Goal: Information Seeking & Learning: Learn about a topic

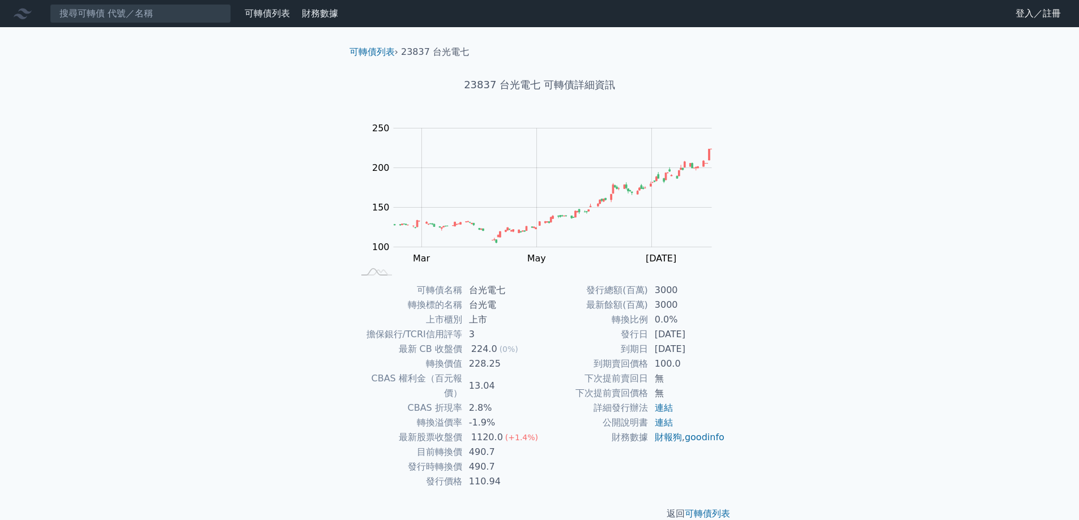
click at [285, 18] on link "可轉債列表" at bounding box center [267, 13] width 45 height 11
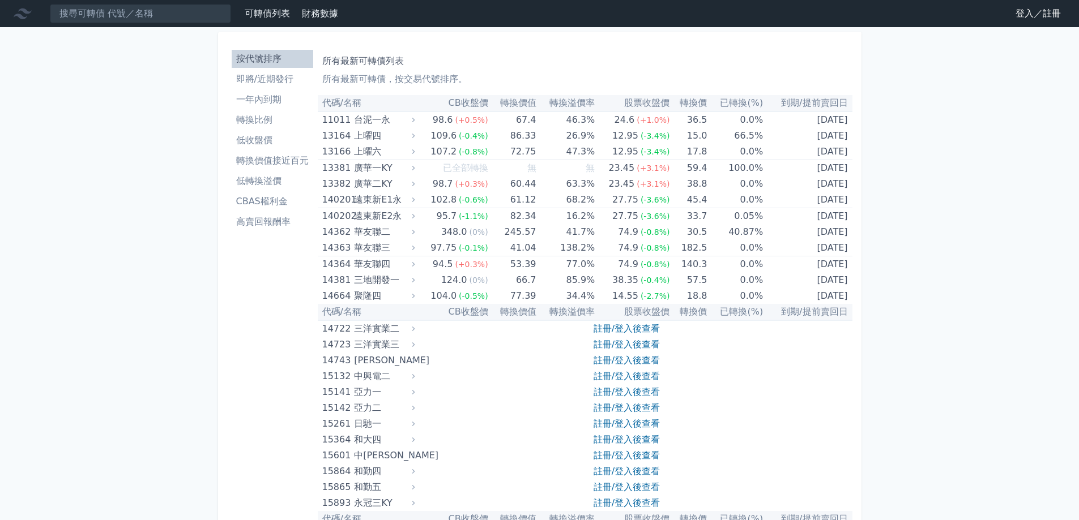
click at [278, 166] on li "轉換價值接近百元" at bounding box center [273, 161] width 82 height 14
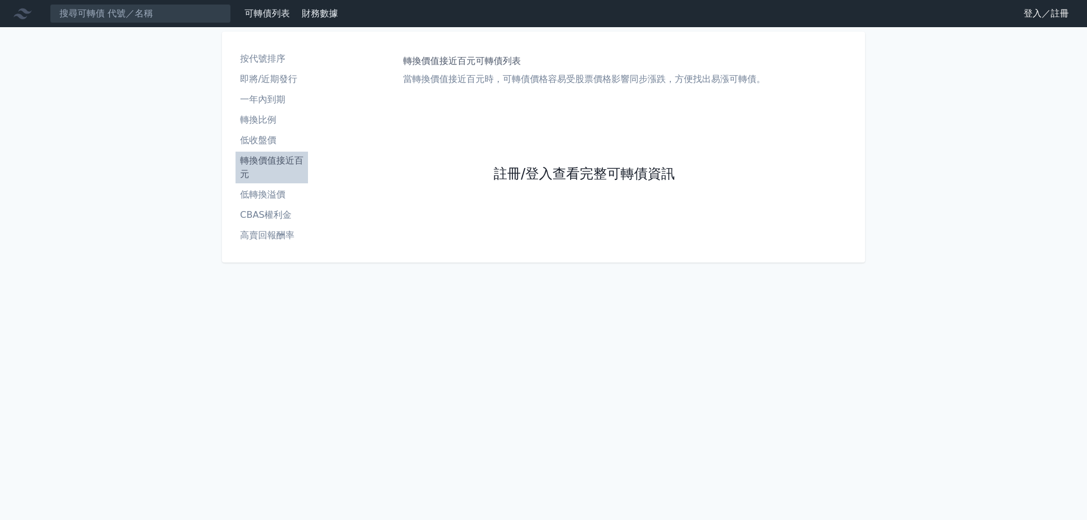
click at [551, 181] on link "註冊/登入查看完整可轉債資訊" at bounding box center [584, 174] width 181 height 18
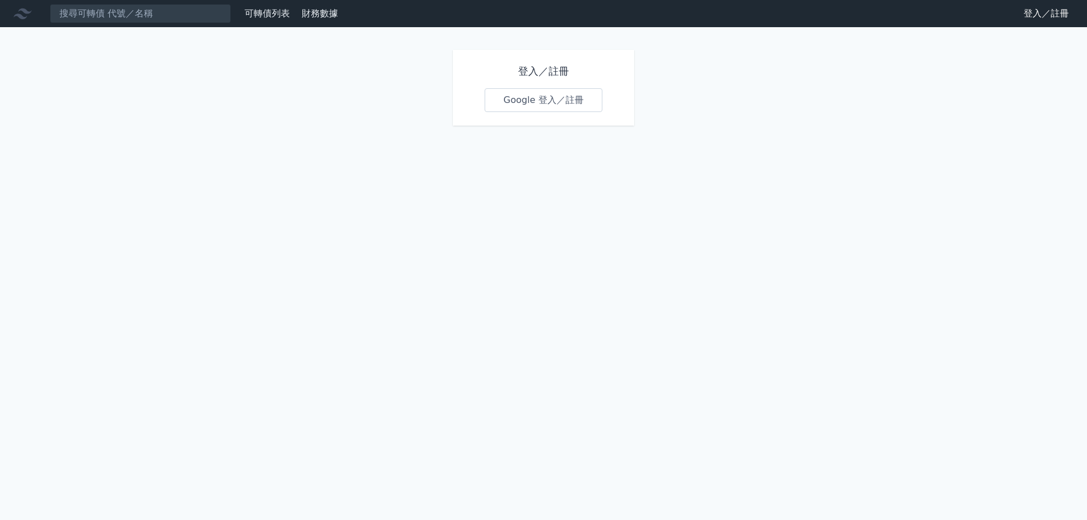
click at [539, 103] on link "Google 登入／註冊" at bounding box center [544, 100] width 118 height 24
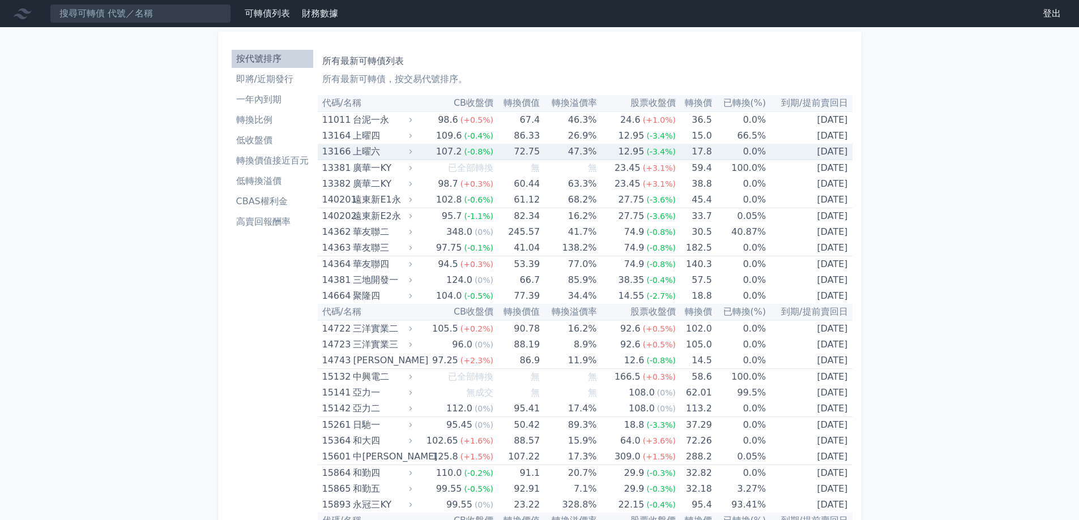
click at [452, 155] on div "107.2" at bounding box center [449, 152] width 31 height 16
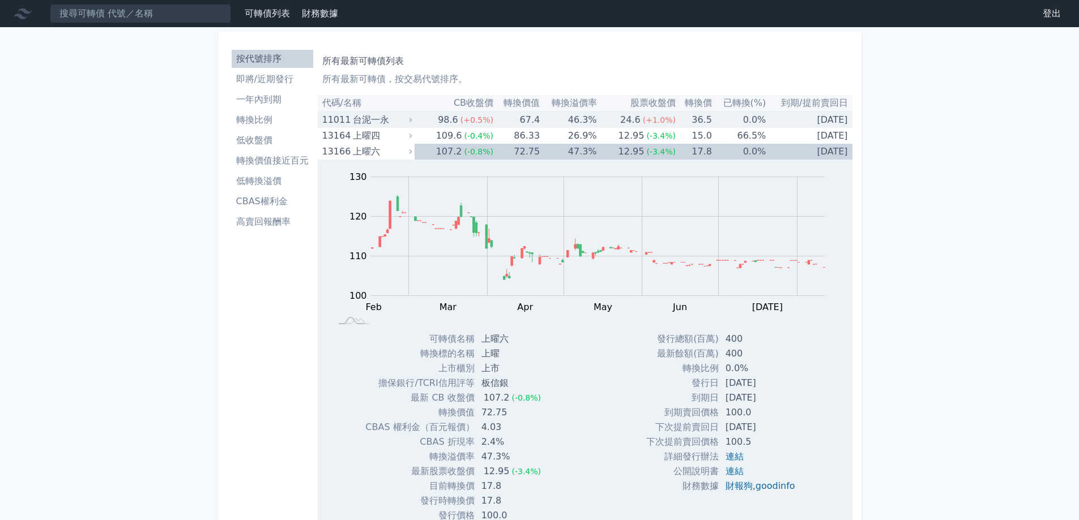
click at [390, 123] on div "台泥一永" at bounding box center [381, 120] width 57 height 16
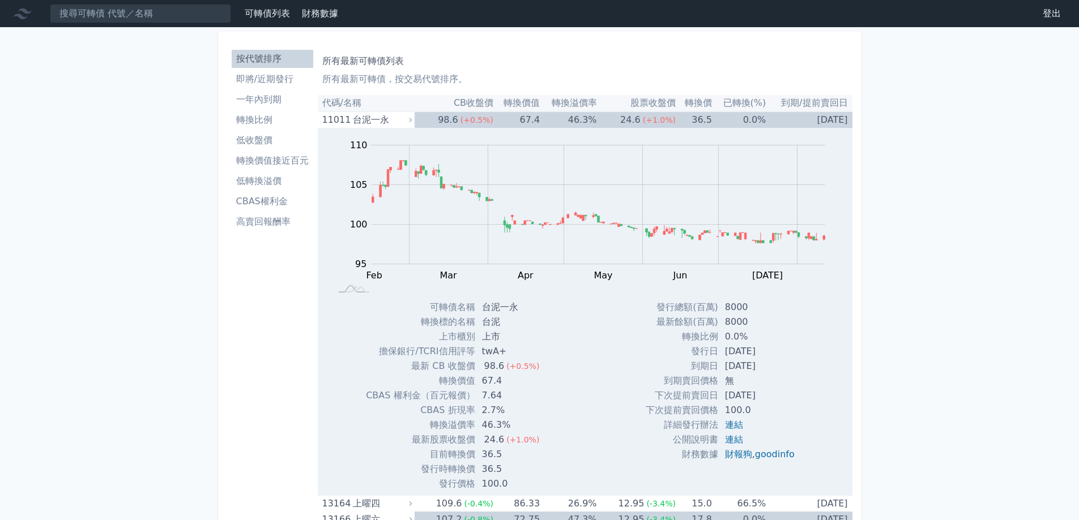
click at [279, 82] on li "即將/近期發行" at bounding box center [273, 79] width 82 height 14
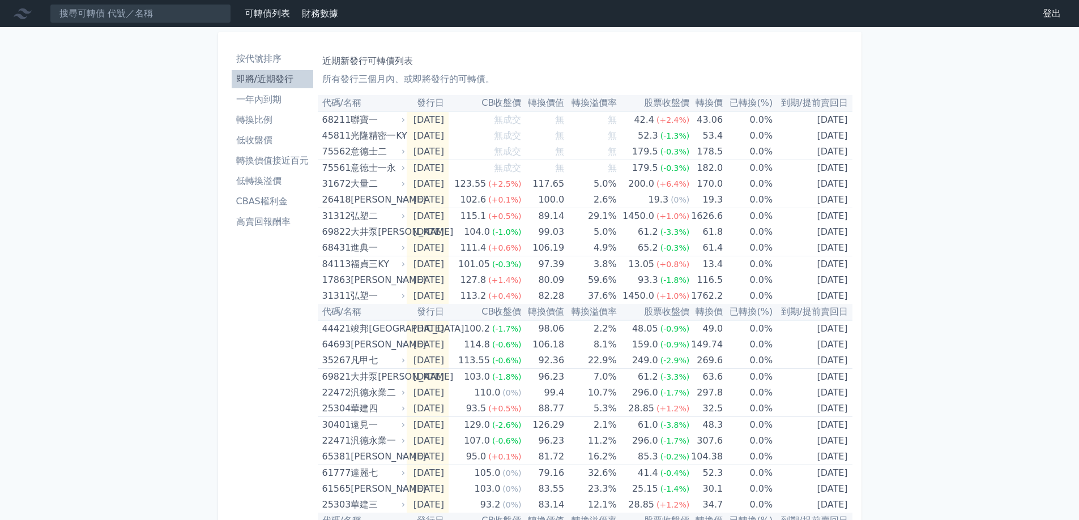
click at [0, 243] on div "可轉債列表 財務數據 可轉債列表 財務數據 登出 登出 按代號排序 即將/近期發行 一年內到期 轉換比例 低收盤價 轉換價值接近百元 低轉換溢價" at bounding box center [539, 402] width 1079 height 804
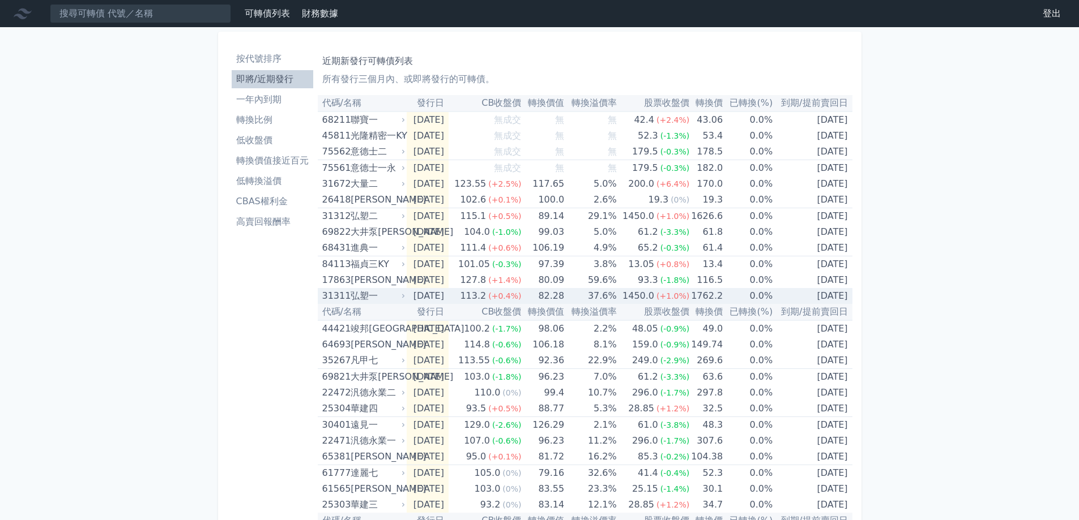
click at [393, 298] on div "弘塑一" at bounding box center [376, 296] width 52 height 16
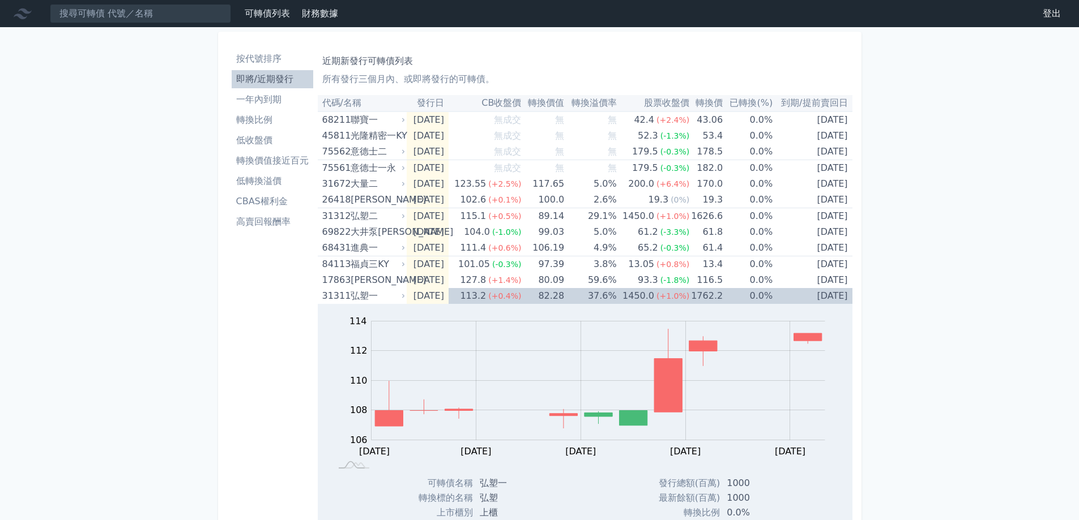
click at [280, 219] on li "高賣回報酬率" at bounding box center [273, 222] width 82 height 14
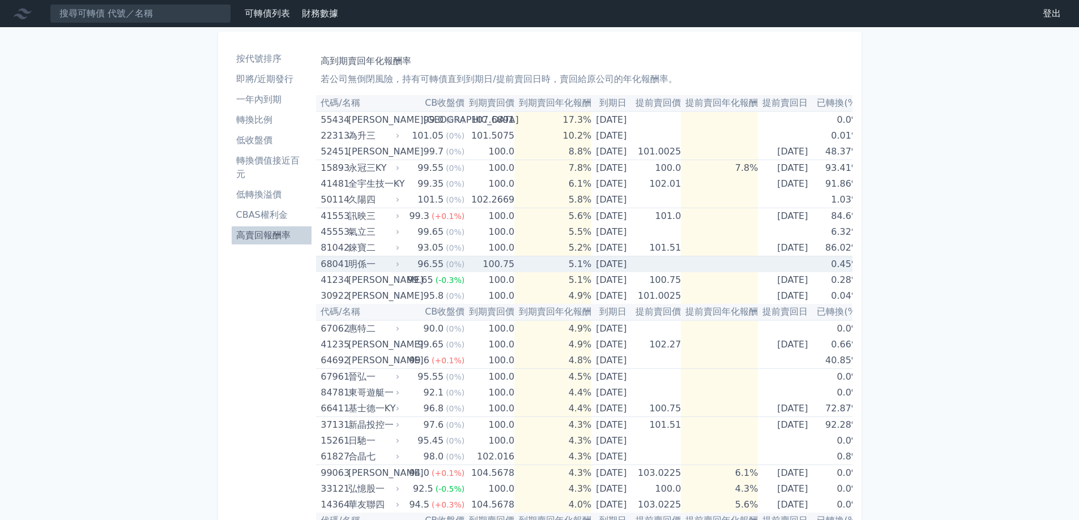
click at [480, 262] on td "100.75" at bounding box center [489, 264] width 50 height 16
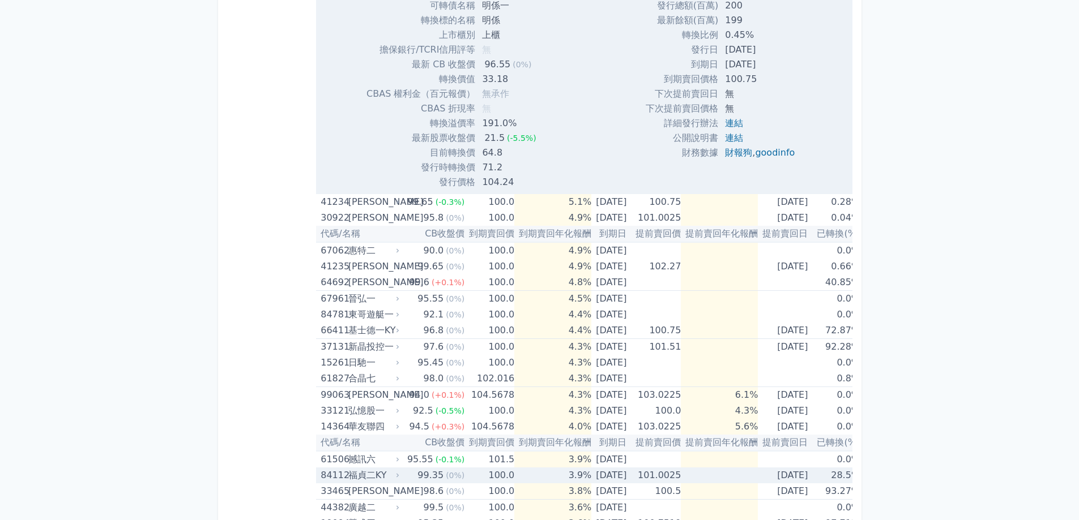
scroll to position [510, 0]
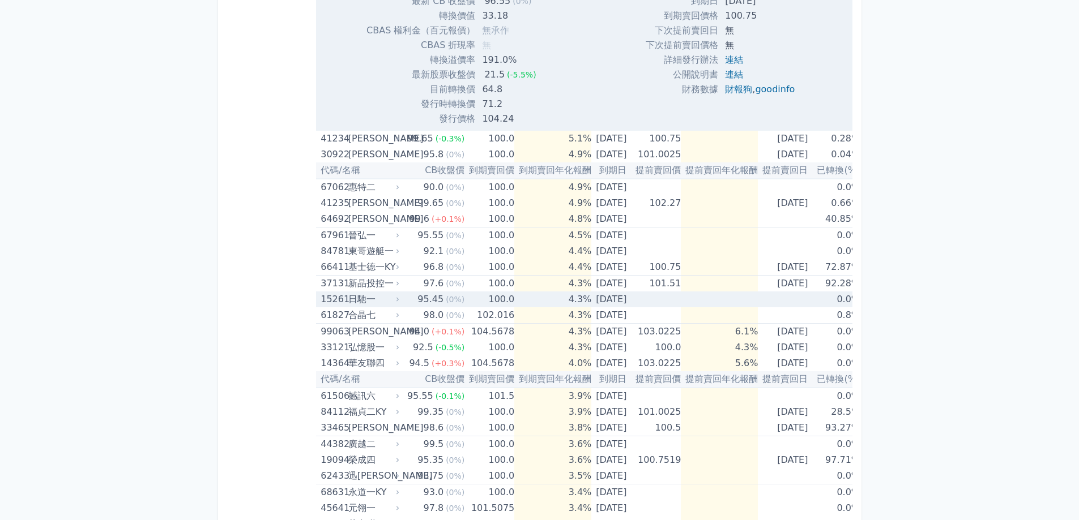
click at [376, 302] on div "日馳一" at bounding box center [372, 300] width 49 height 16
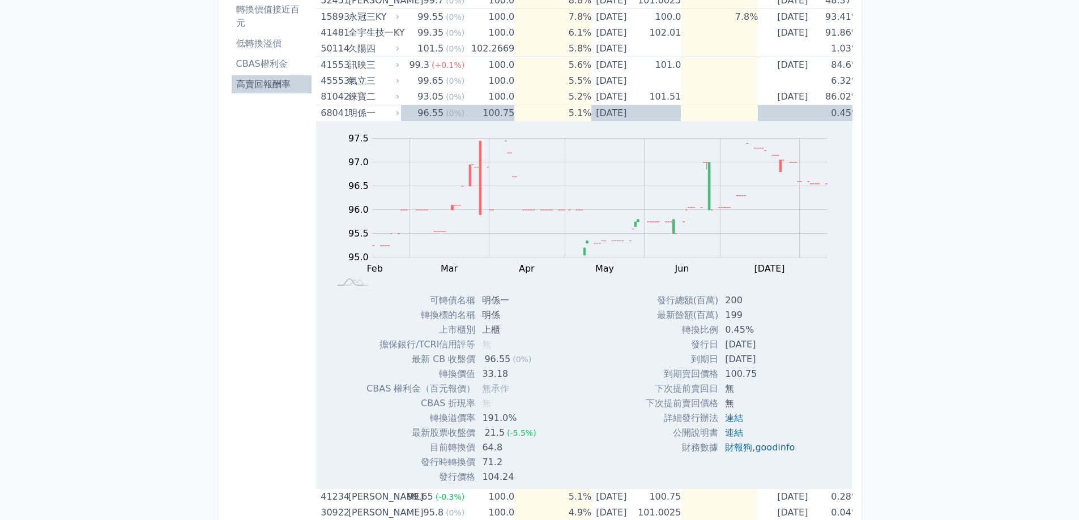
scroll to position [0, 0]
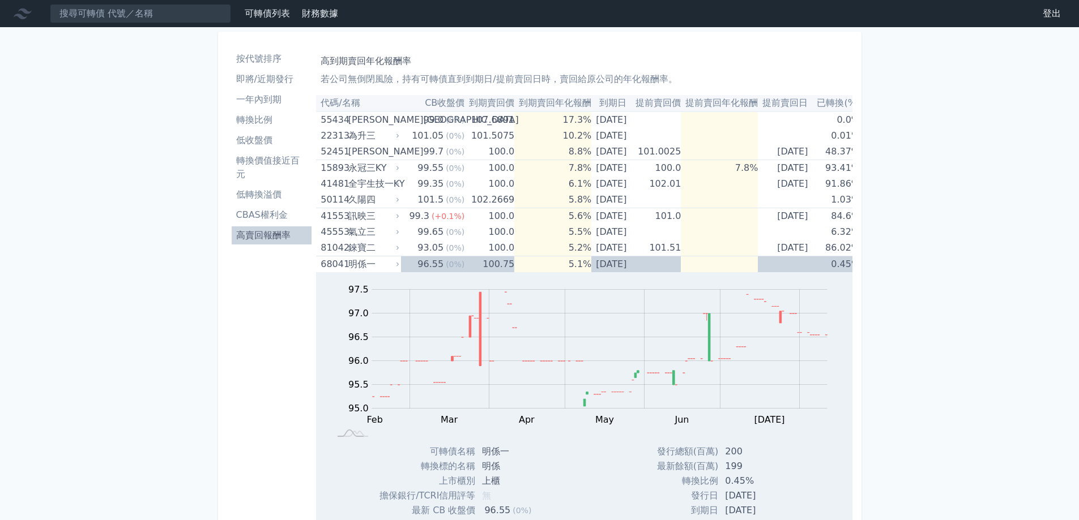
click at [272, 74] on li "即將/近期發行" at bounding box center [272, 79] width 80 height 14
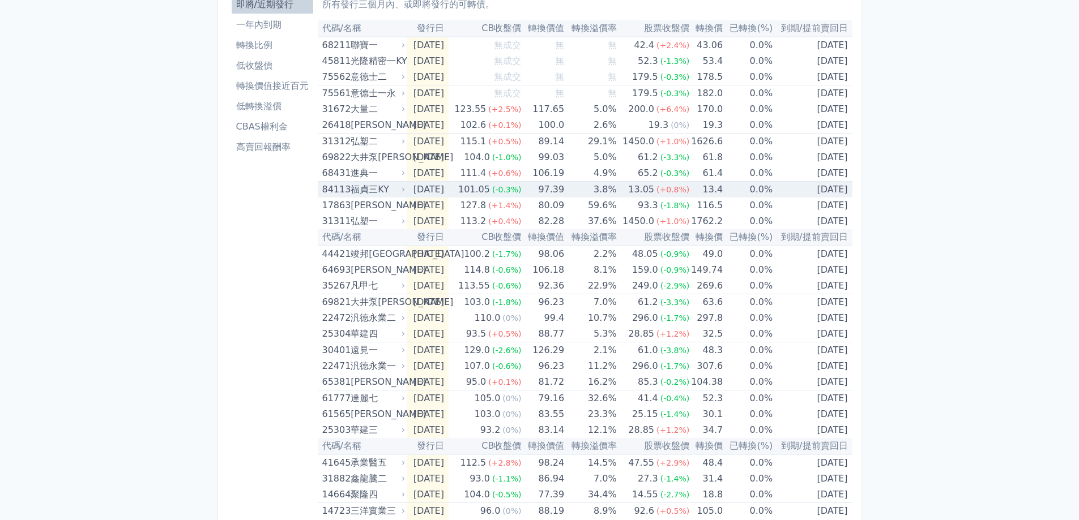
scroll to position [226, 0]
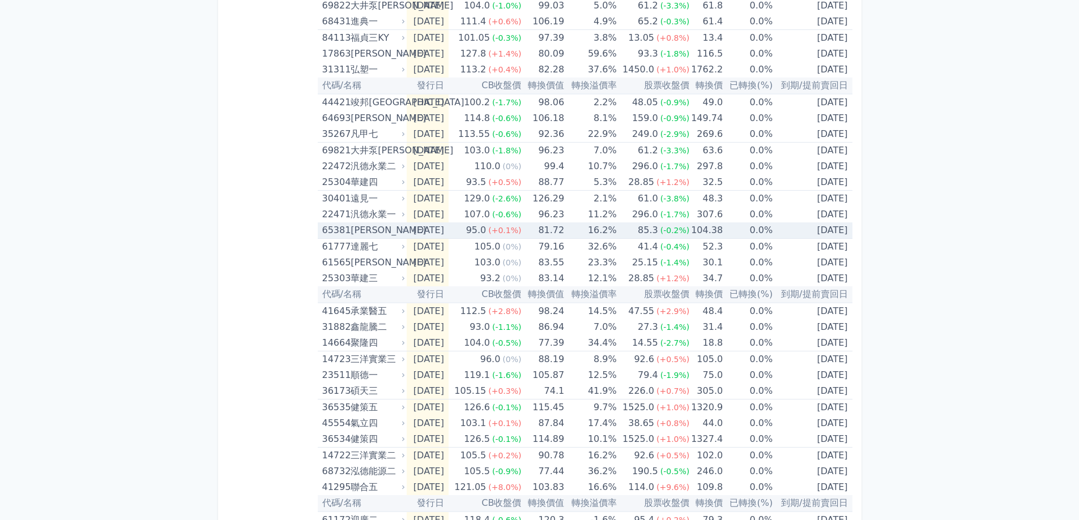
click at [408, 232] on td "[DATE]" at bounding box center [427, 230] width 42 height 16
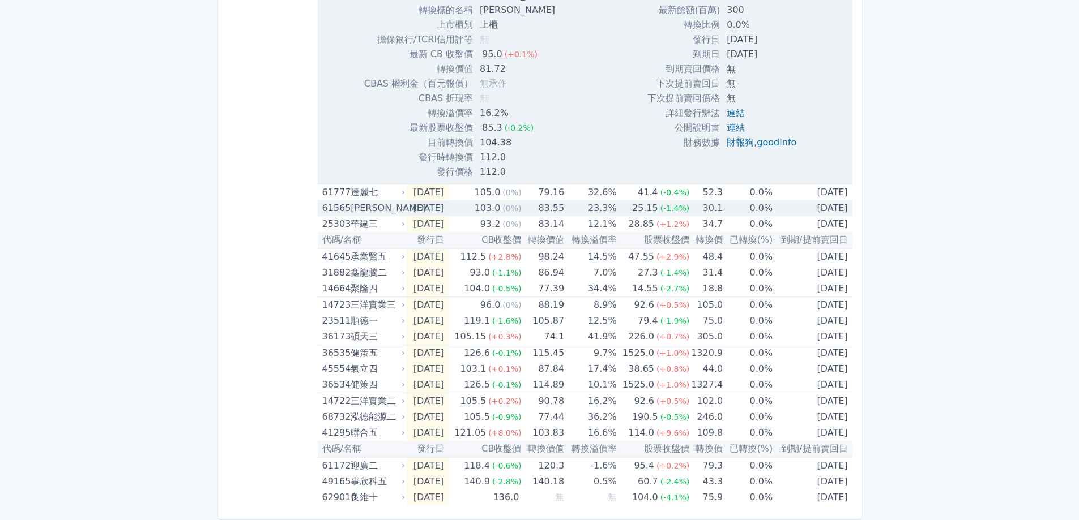
scroll to position [652, 0]
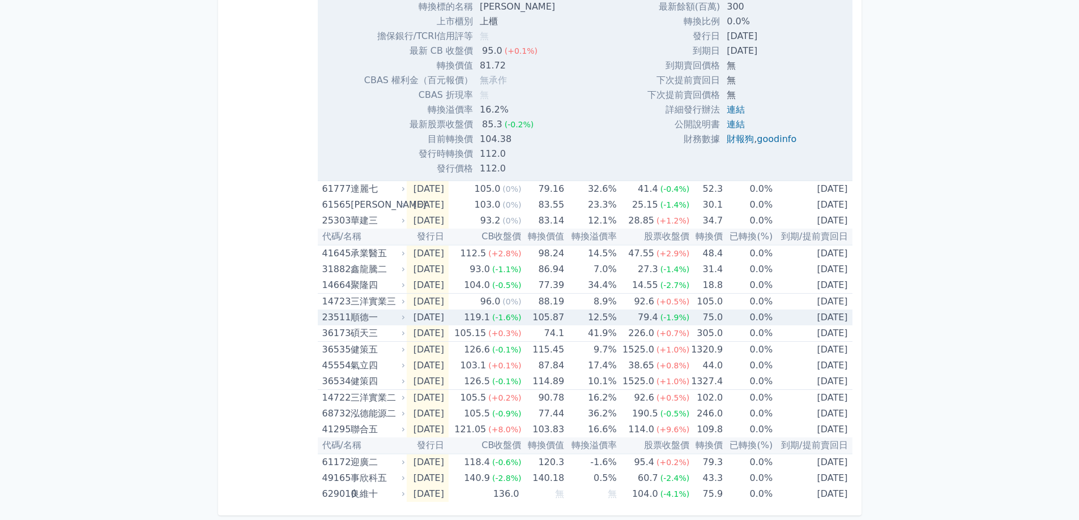
click at [411, 322] on td "[DATE]" at bounding box center [427, 318] width 42 height 16
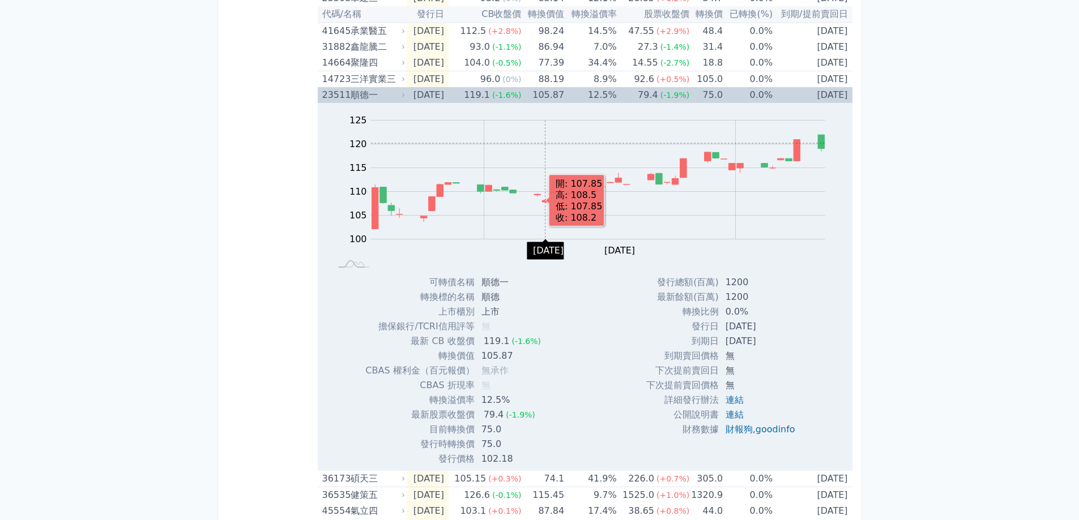
scroll to position [879, 0]
